Goal: Task Accomplishment & Management: Manage account settings

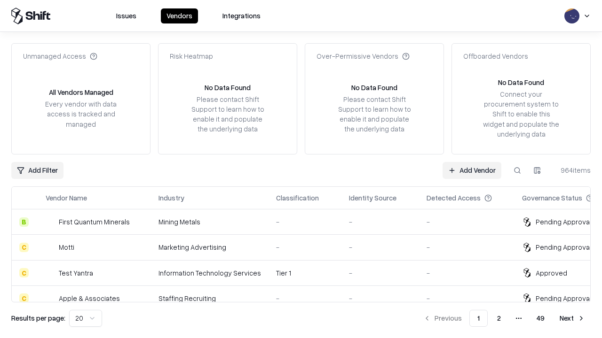
click at [471, 170] on link "Add Vendor" at bounding box center [471, 170] width 59 height 17
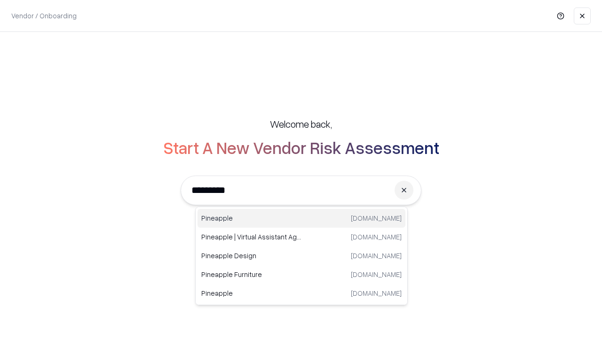
click at [301, 219] on div "Pineapple pineappleenergy.com" at bounding box center [301, 218] width 208 height 19
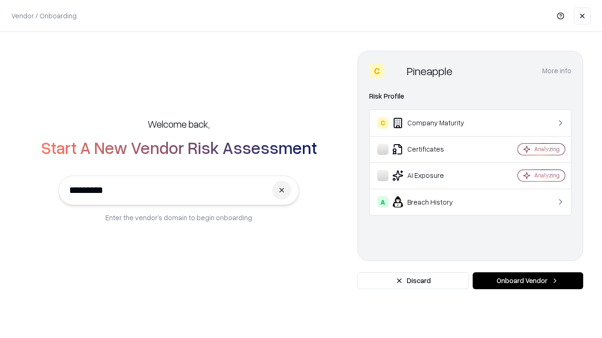
type input "*********"
click at [527, 281] on button "Onboard Vendor" at bounding box center [527, 281] width 110 height 17
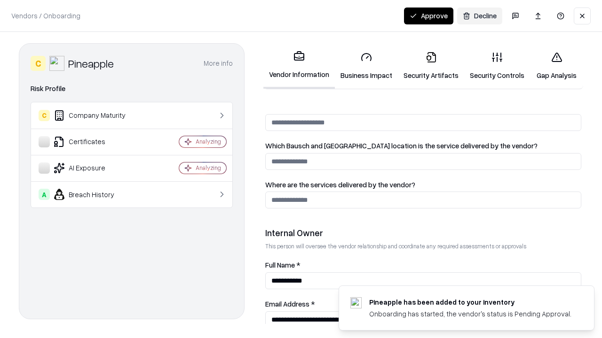
scroll to position [487, 0]
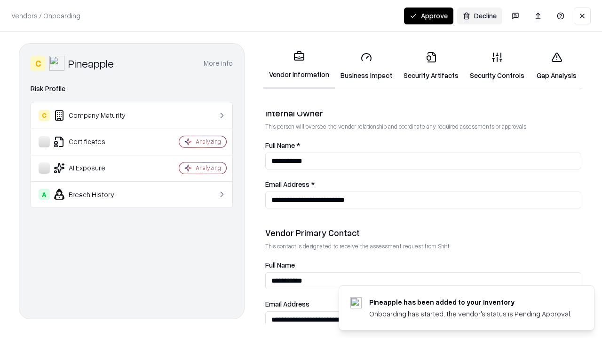
click at [430, 66] on link "Security Artifacts" at bounding box center [431, 66] width 66 height 44
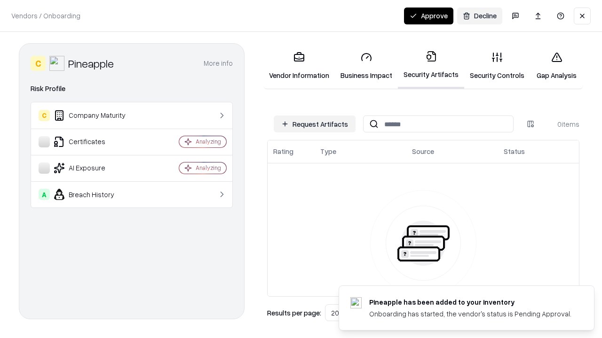
click at [314, 124] on button "Request Artifacts" at bounding box center [314, 124] width 82 height 17
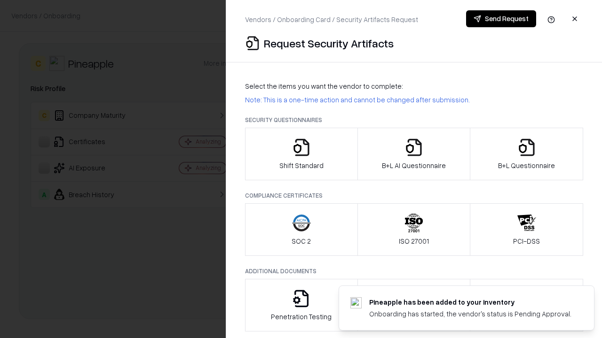
click at [526, 154] on icon "button" at bounding box center [526, 147] width 19 height 19
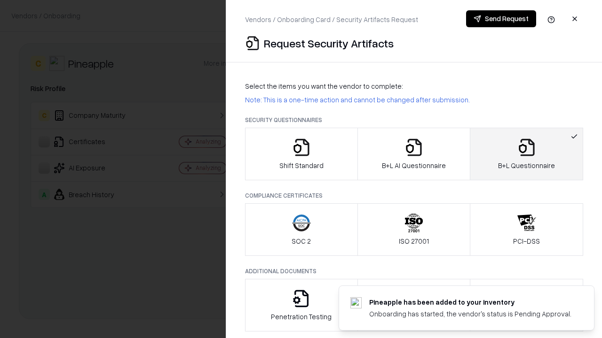
click at [413, 154] on icon "button" at bounding box center [413, 147] width 19 height 19
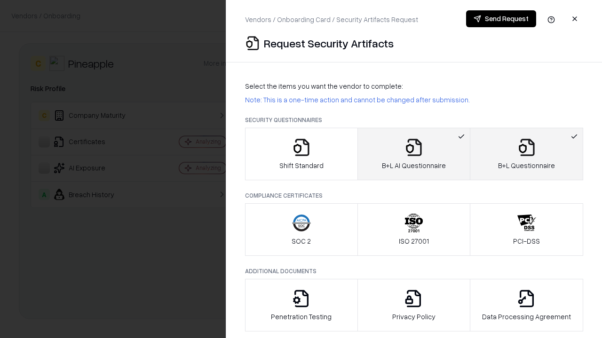
click at [500, 19] on button "Send Request" at bounding box center [501, 18] width 70 height 17
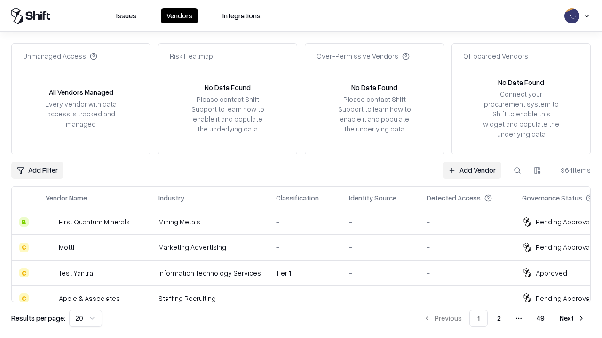
click at [517, 170] on button at bounding box center [516, 170] width 17 height 17
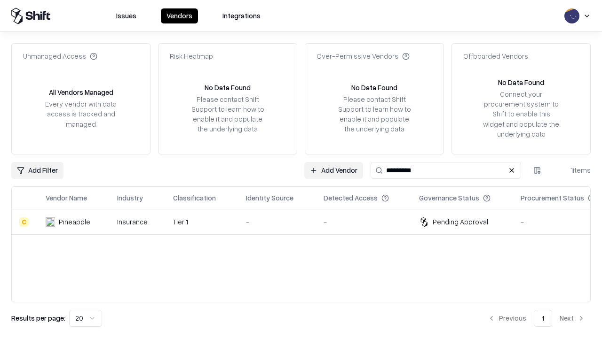
type input "*********"
click at [306, 222] on div "-" at bounding box center [277, 222] width 62 height 10
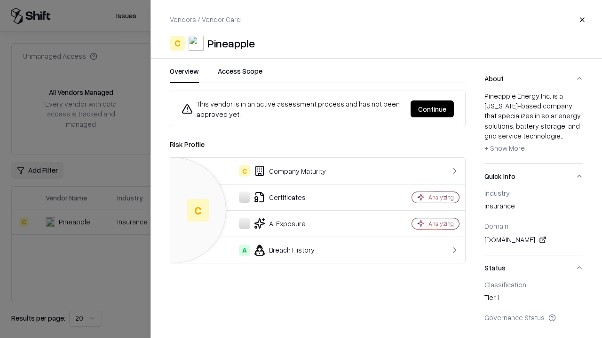
click at [432, 109] on button "Continue" at bounding box center [431, 109] width 43 height 17
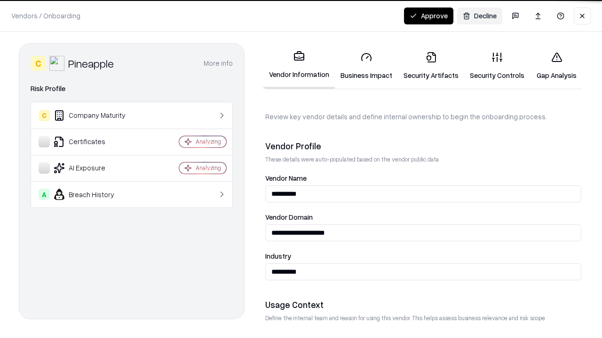
click at [430, 66] on link "Security Artifacts" at bounding box center [431, 66] width 66 height 44
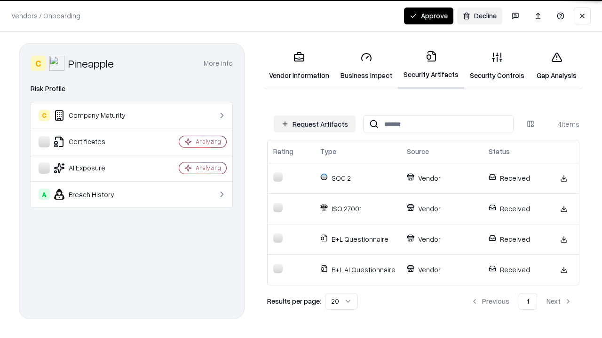
click at [428, 16] on button "Approve" at bounding box center [428, 16] width 49 height 17
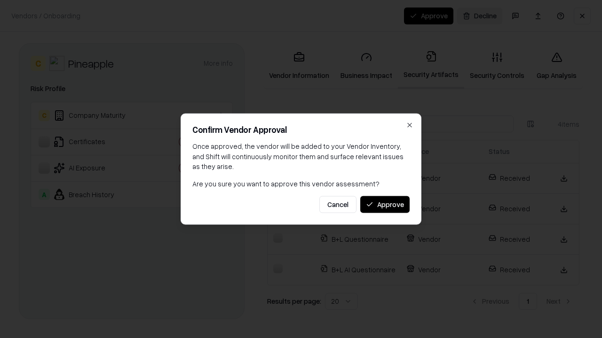
click at [384, 204] on button "Approve" at bounding box center [384, 204] width 49 height 17
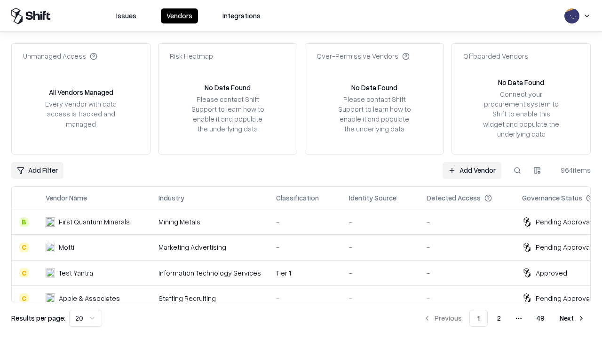
type input "*********"
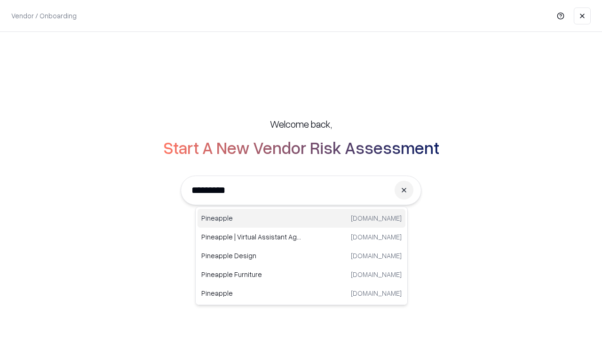
click at [301, 219] on div "Pineapple [DOMAIN_NAME]" at bounding box center [301, 218] width 208 height 19
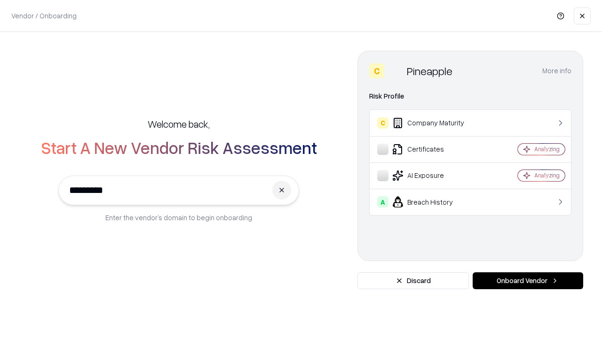
type input "*********"
click at [527, 281] on button "Onboard Vendor" at bounding box center [527, 281] width 110 height 17
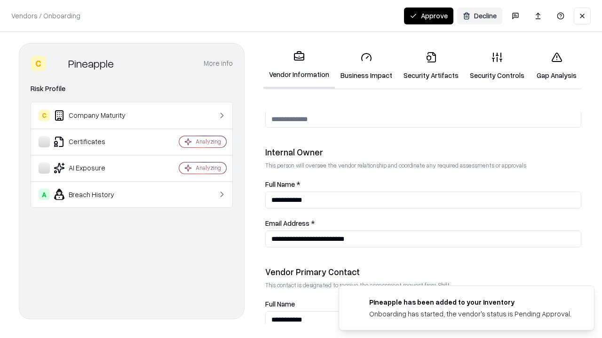
scroll to position [487, 0]
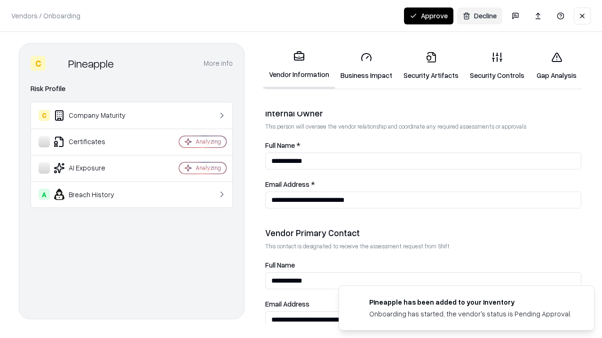
click at [428, 16] on button "Approve" at bounding box center [428, 16] width 49 height 17
